Goal: Book appointment/travel/reservation

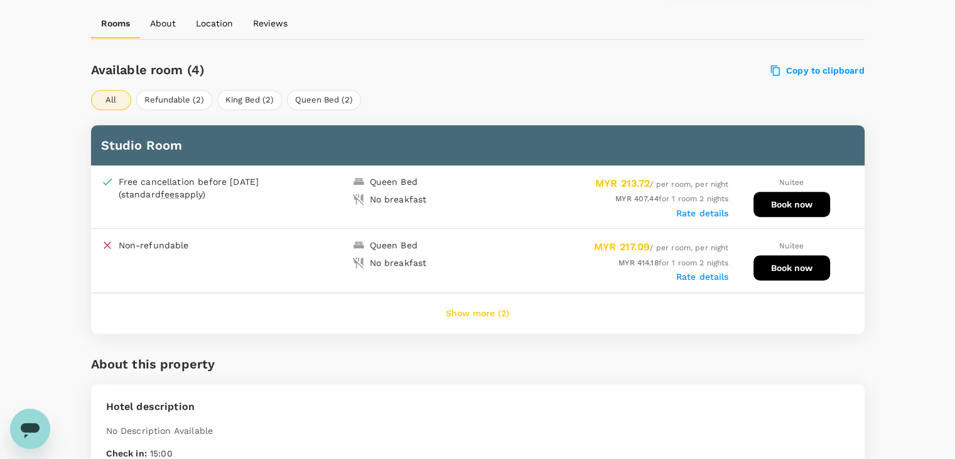
scroll to position [565, 0]
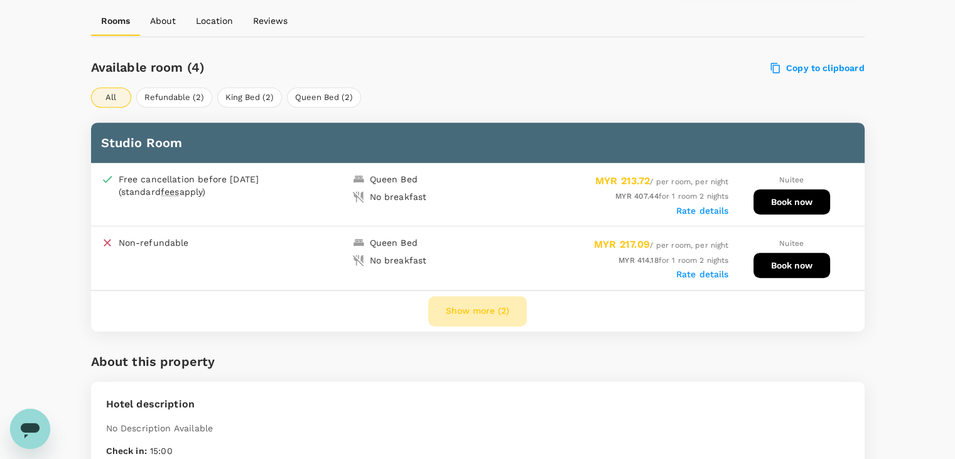
click at [455, 310] on button "Show more (2)" at bounding box center [477, 311] width 99 height 30
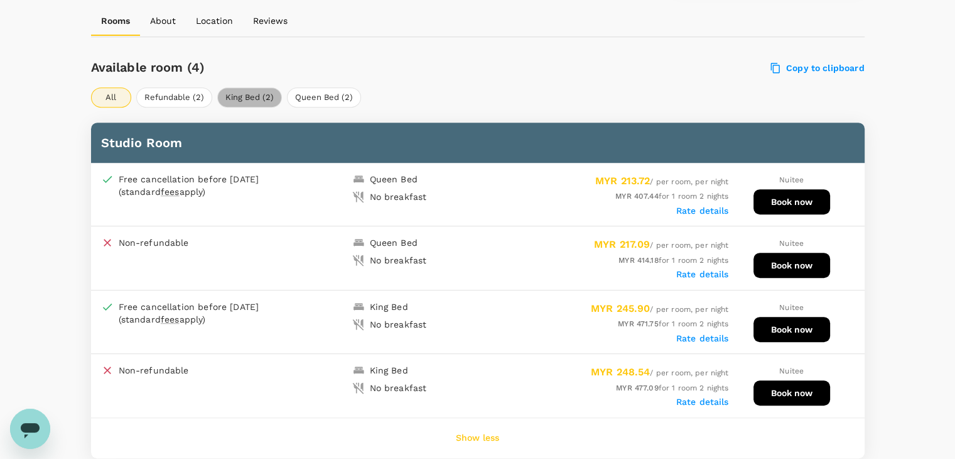
click at [242, 94] on button "King Bed (2)" at bounding box center [249, 97] width 65 height 20
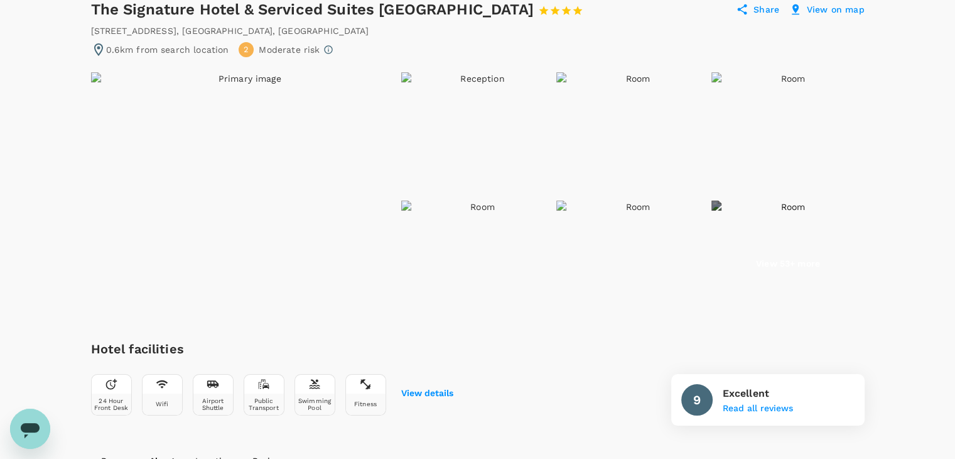
scroll to position [0, 0]
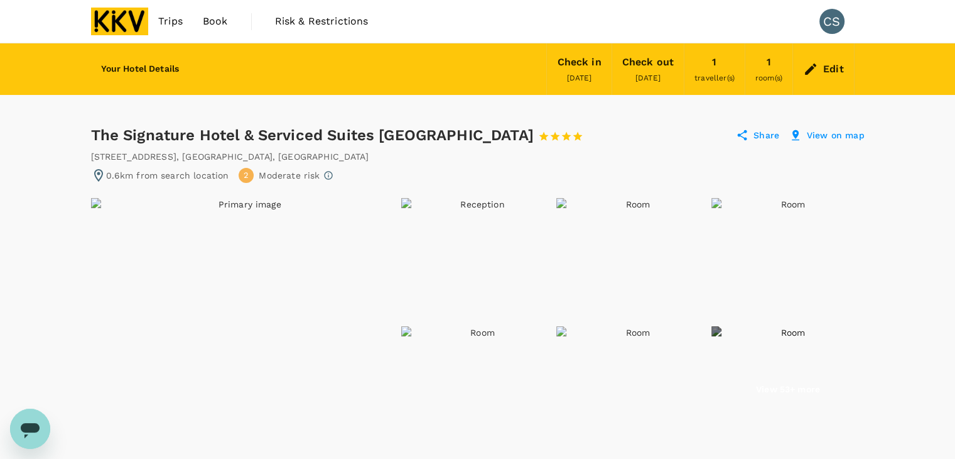
click at [764, 136] on p "Share" at bounding box center [767, 135] width 26 height 13
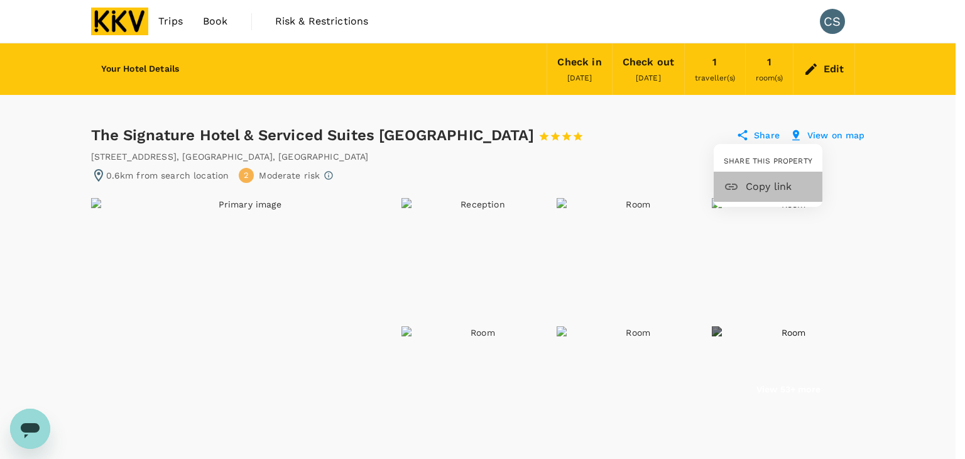
click at [764, 182] on span "Copy link" at bounding box center [779, 186] width 67 height 15
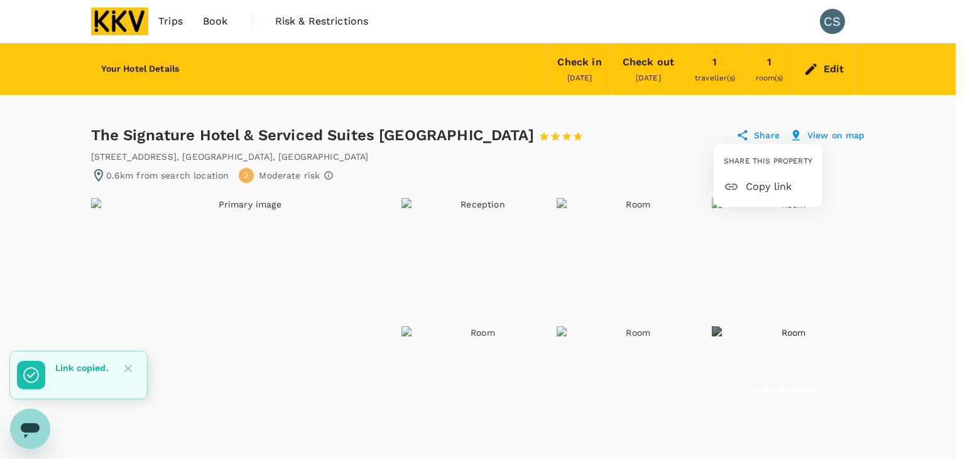
drag, startPoint x: 75, startPoint y: 133, endPoint x: 332, endPoint y: 126, distance: 256.4
click at [332, 126] on div at bounding box center [482, 229] width 965 height 459
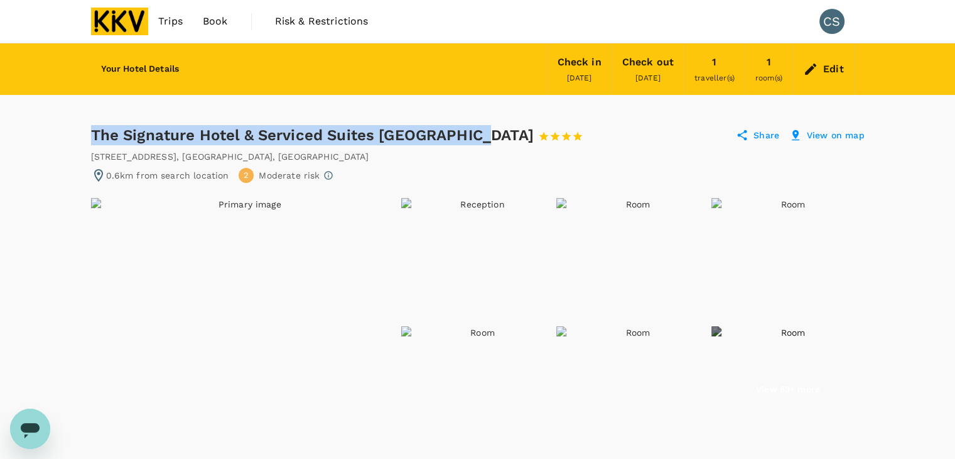
drag, startPoint x: 92, startPoint y: 131, endPoint x: 484, endPoint y: 124, distance: 392.0
click at [484, 125] on div "The Signature Hotel & Serviced Suites Kuala Lumpur 1 Star 2 Stars 3 Stars 4 Sta…" at bounding box center [343, 135] width 504 height 20
copy div "The Signature Hotel & Serviced Suites [GEOGRAPHIC_DATA]"
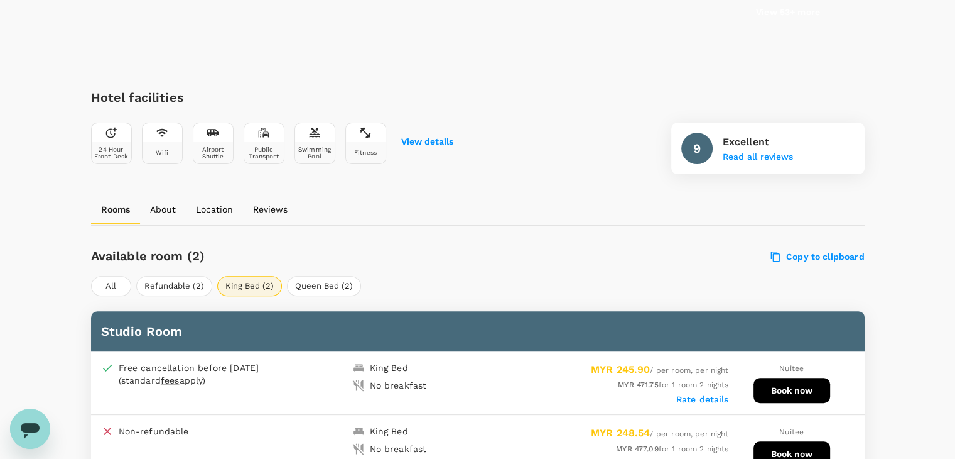
scroll to position [503, 0]
